Goal: Transaction & Acquisition: Subscribe to service/newsletter

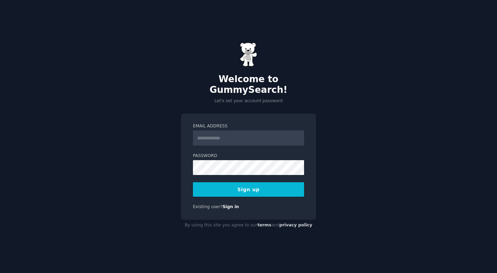
click at [239, 132] on input "Email Address" at bounding box center [248, 137] width 111 height 15
click at [244, 136] on input "Email Address" at bounding box center [248, 137] width 111 height 15
type input "**********"
click at [193, 182] on button "Sign up" at bounding box center [248, 189] width 111 height 14
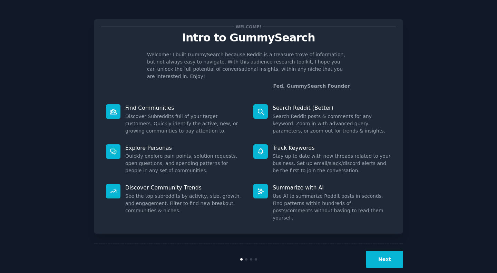
click at [384, 251] on button "Next" at bounding box center [384, 259] width 37 height 17
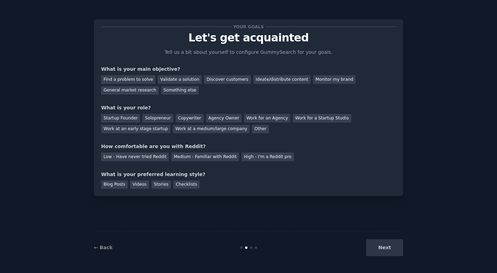
click at [390, 252] on div "Next" at bounding box center [351, 247] width 103 height 17
click at [211, 160] on div "Medium - Familiar with Reddit" at bounding box center [205, 157] width 68 height 9
click at [139, 184] on div "Videos" at bounding box center [139, 184] width 19 height 9
click at [110, 185] on div "Blog Posts" at bounding box center [114, 184] width 27 height 9
click at [139, 185] on div "Videos" at bounding box center [139, 184] width 19 height 9
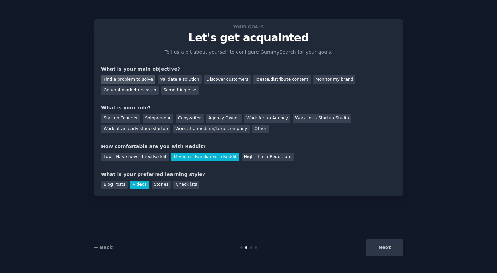
click at [127, 81] on div "Find a problem to solve" at bounding box center [128, 79] width 54 height 9
click at [160, 82] on div "Validate a solution" at bounding box center [180, 79] width 44 height 9
click at [144, 80] on div "Find a problem to solve" at bounding box center [128, 79] width 54 height 9
click at [130, 118] on div "Startup Founder" at bounding box center [120, 118] width 39 height 9
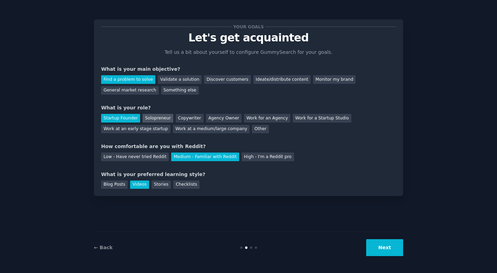
click at [154, 117] on div "Solopreneur" at bounding box center [158, 118] width 30 height 9
click at [381, 254] on button "Next" at bounding box center [384, 247] width 37 height 17
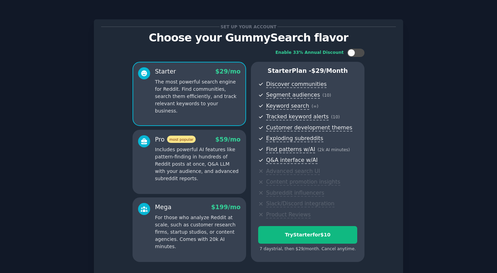
scroll to position [35, 0]
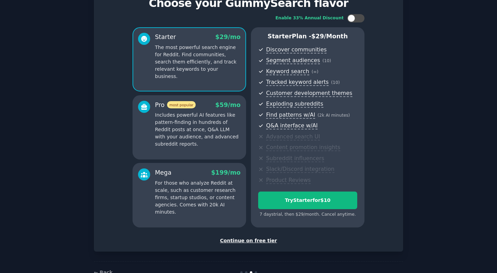
click at [259, 241] on div "Continue on free tier" at bounding box center [248, 240] width 295 height 7
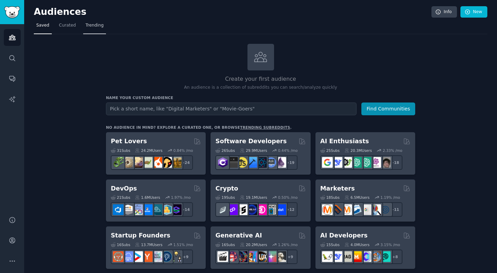
click at [98, 24] on span "Trending" at bounding box center [95, 25] width 18 height 6
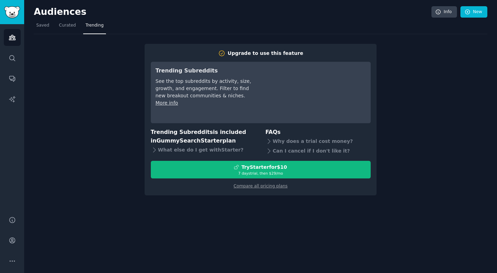
click at [52, 38] on div "Upgrade to use this feature Trending Subreddits See the top subreddits by activ…" at bounding box center [260, 114] width 453 height 161
click at [62, 29] on link "Curated" at bounding box center [68, 27] width 22 height 14
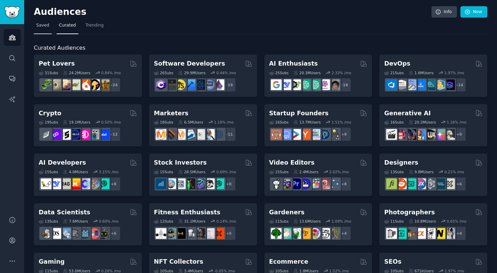
click at [37, 27] on span "Saved" at bounding box center [42, 25] width 13 height 6
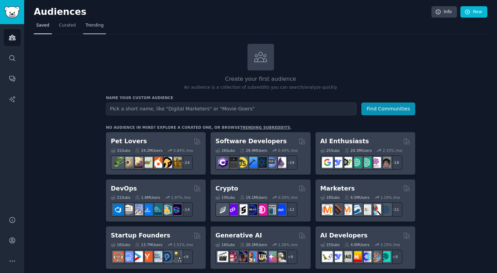
click at [97, 26] on span "Trending" at bounding box center [95, 25] width 18 height 6
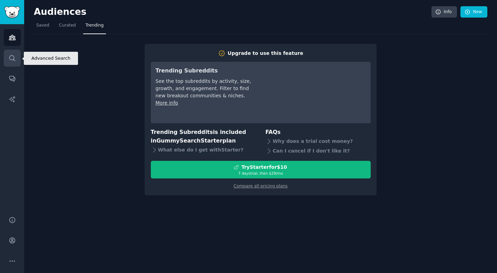
click at [14, 58] on icon "Sidebar" at bounding box center [12, 58] width 7 height 7
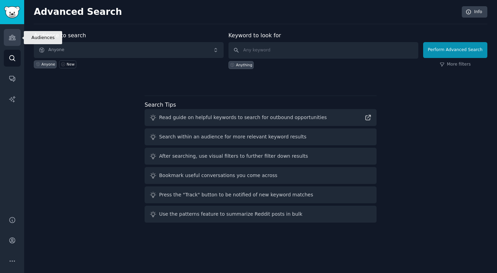
click at [7, 40] on link "Audiences" at bounding box center [12, 37] width 17 height 17
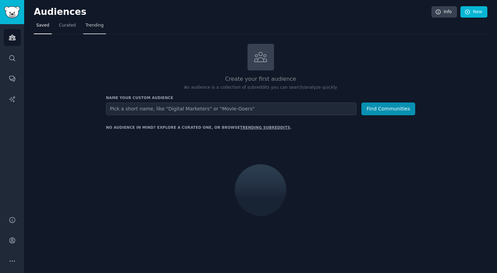
click at [91, 23] on span "Trending" at bounding box center [95, 25] width 18 height 6
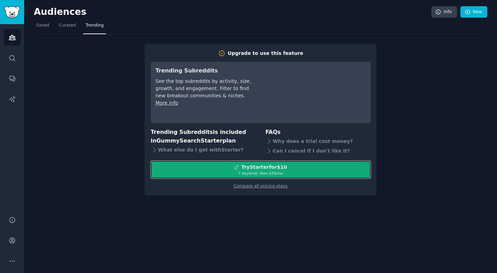
click at [259, 167] on div "Try Starter for $10" at bounding box center [264, 167] width 46 height 7
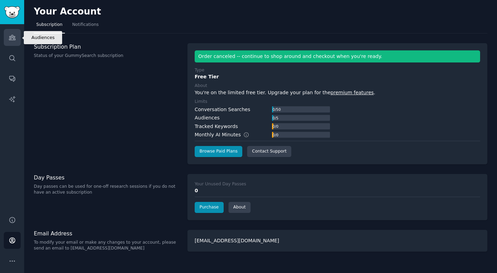
click at [9, 43] on link "Audiences" at bounding box center [12, 37] width 17 height 17
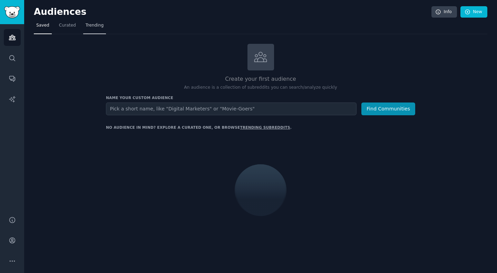
click at [97, 27] on span "Trending" at bounding box center [95, 25] width 18 height 6
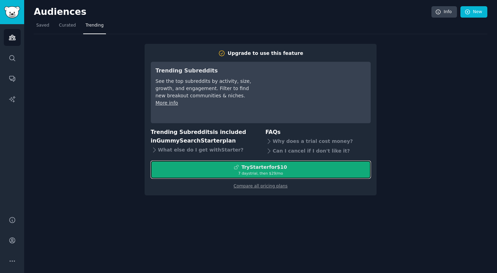
click at [314, 171] on div "7 days trial, then $ 29 /mo" at bounding box center [260, 173] width 219 height 5
